Goal: Information Seeking & Learning: Learn about a topic

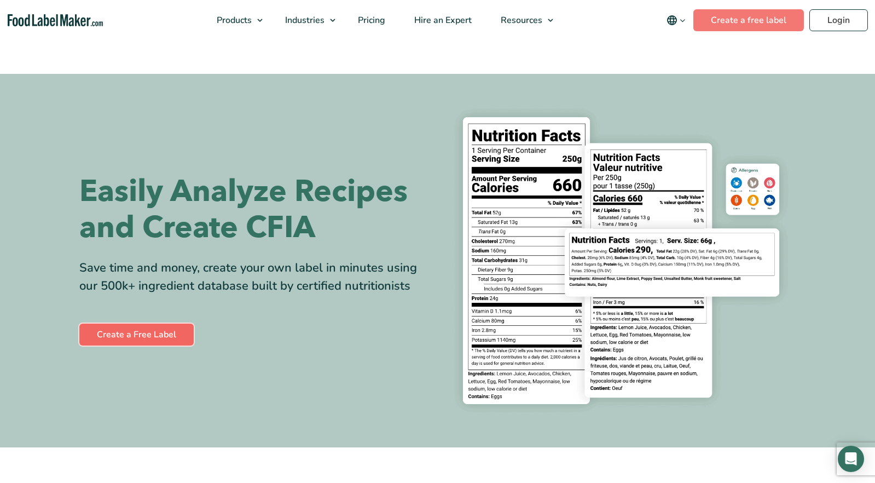
click at [170, 333] on link "Create a Free Label" at bounding box center [136, 335] width 114 height 22
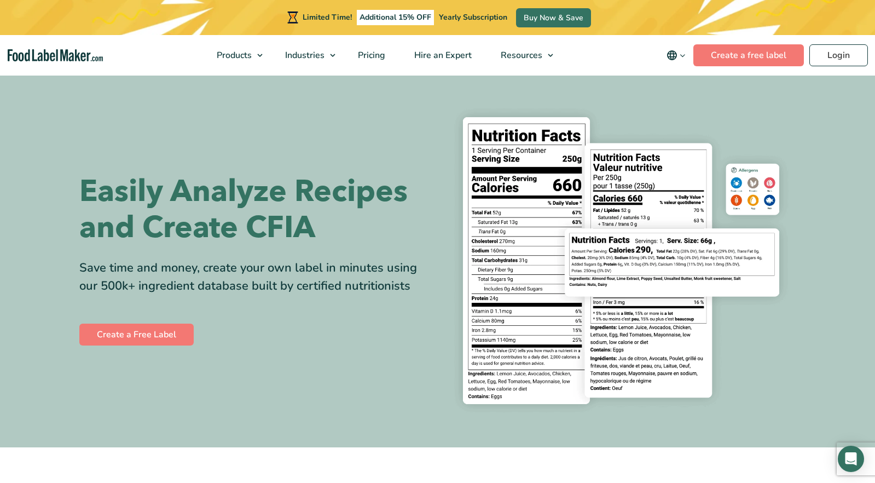
scroll to position [223, 0]
click at [374, 56] on span "Pricing" at bounding box center [371, 55] width 32 height 12
